Goal: Transaction & Acquisition: Purchase product/service

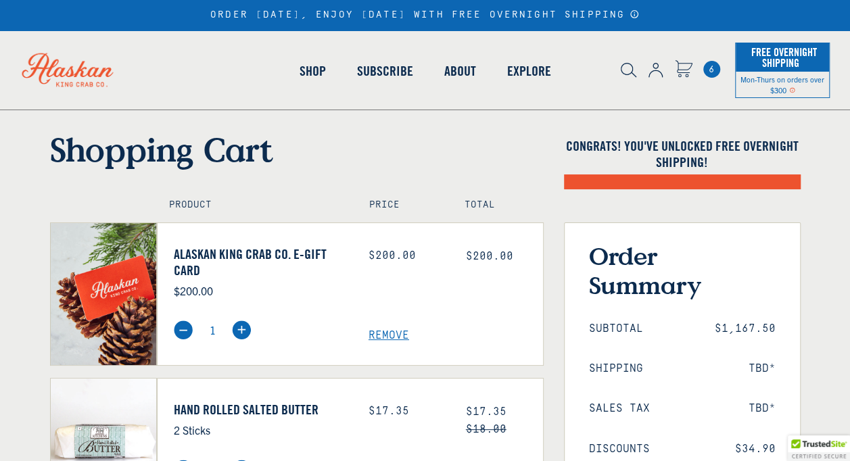
select select "40826594656335"
select select "40826736836687"
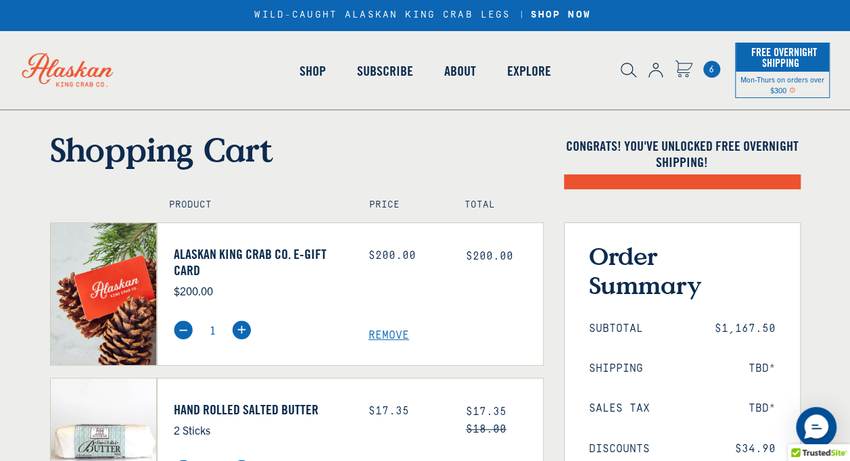
click at [385, 332] on span "Remove" at bounding box center [456, 336] width 175 height 13
click at [390, 134] on h1 "Shopping Cart" at bounding box center [297, 149] width 494 height 39
click at [379, 339] on span "Remove" at bounding box center [456, 336] width 175 height 13
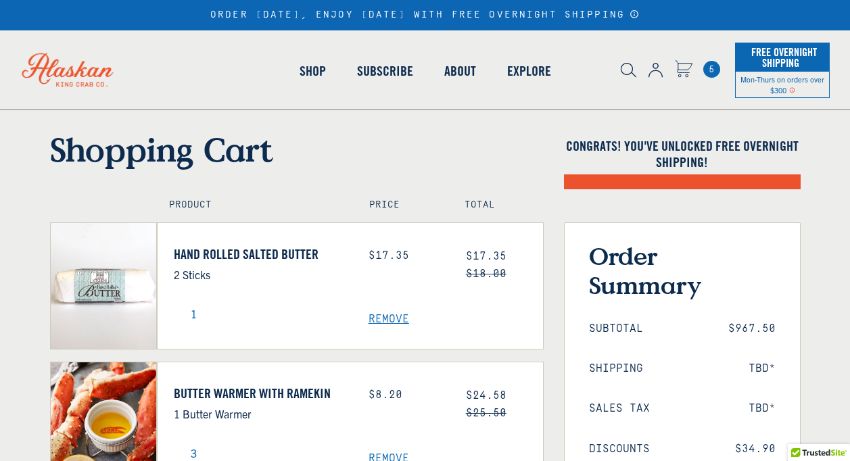
select select "40826594656335"
select select "40826736836687"
